Goal: Information Seeking & Learning: Learn about a topic

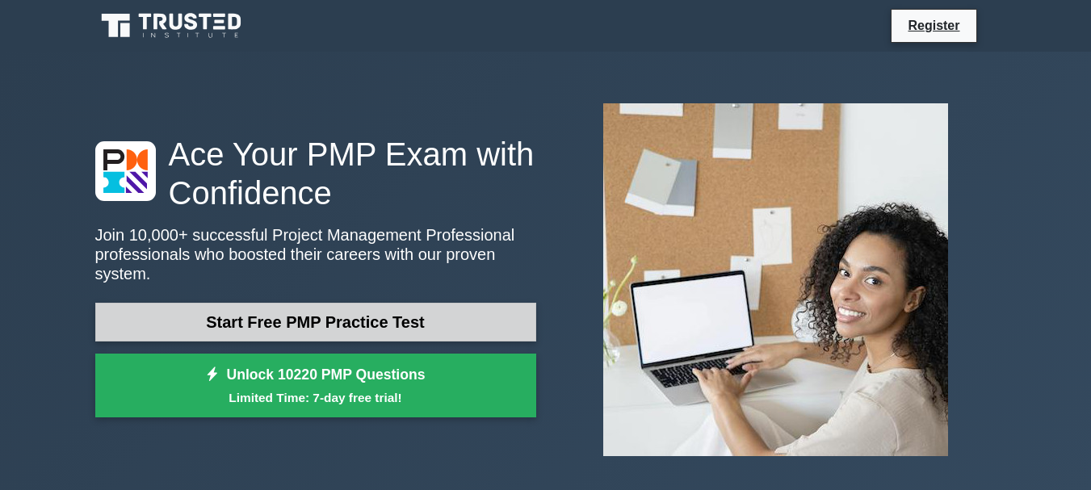
click at [383, 330] on link "Start Free PMP Practice Test" at bounding box center [315, 322] width 441 height 39
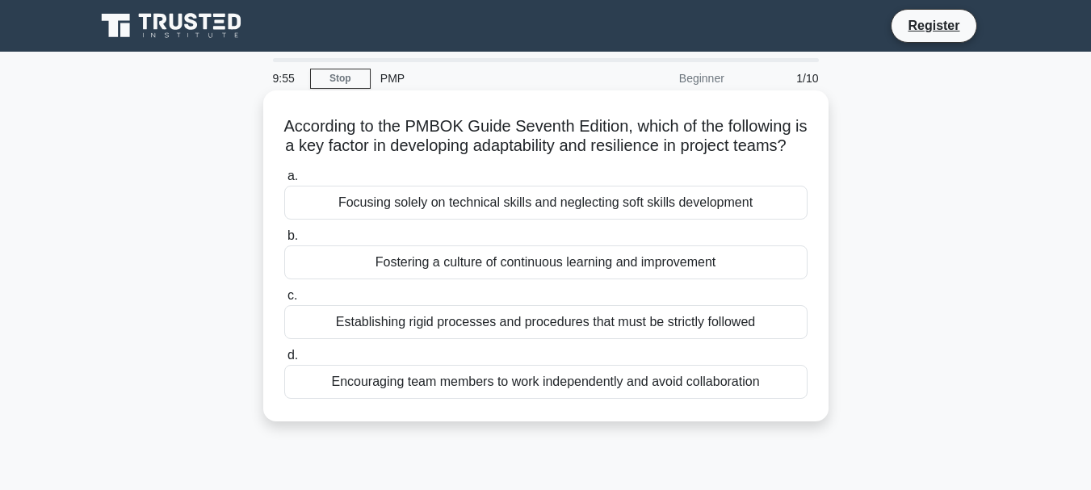
click at [531, 279] on div "Fostering a culture of continuous learning and improvement" at bounding box center [545, 262] width 523 height 34
click at [284, 241] on input "b. Fostering a culture of continuous learning and improvement" at bounding box center [284, 236] width 0 height 10
